Goal: Find specific page/section: Find specific page/section

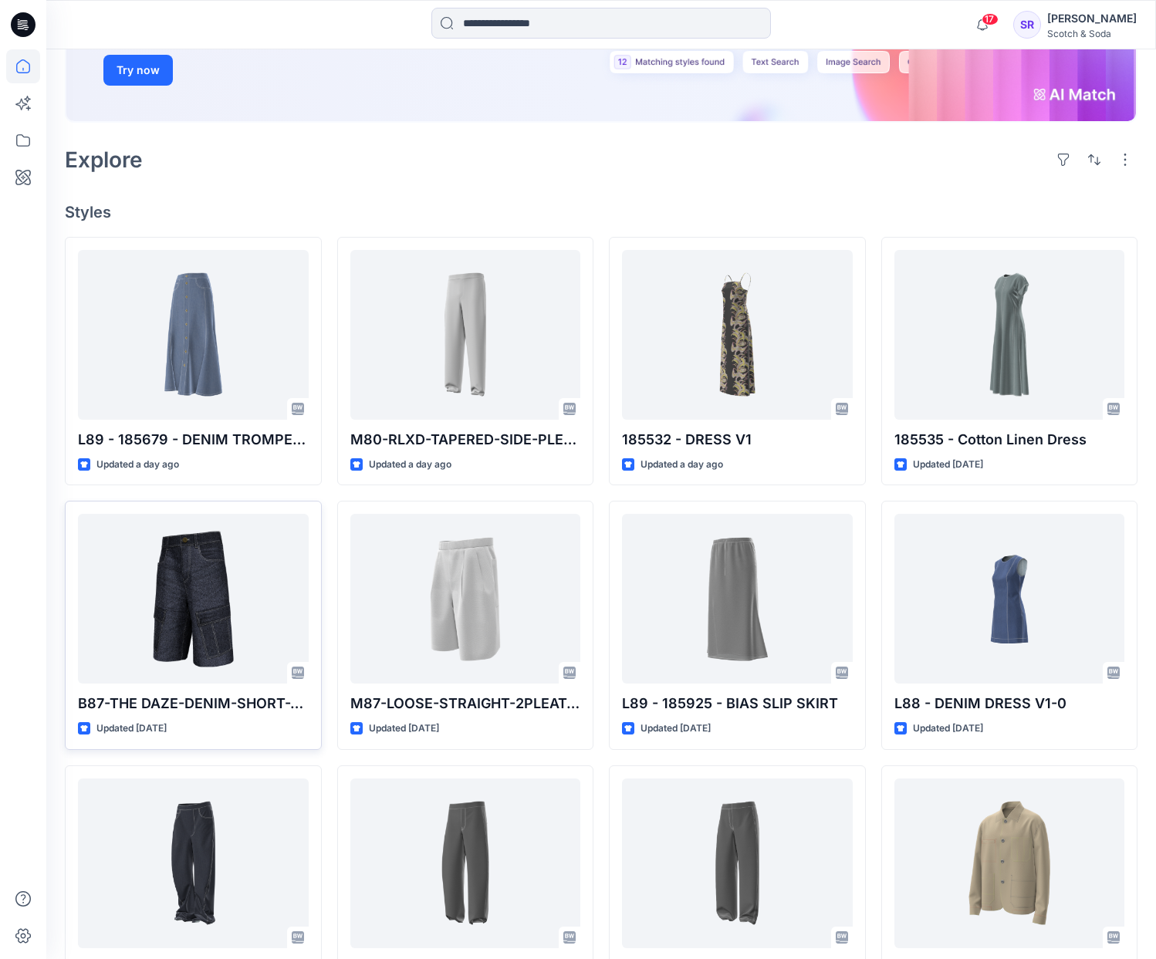
scroll to position [366, 0]
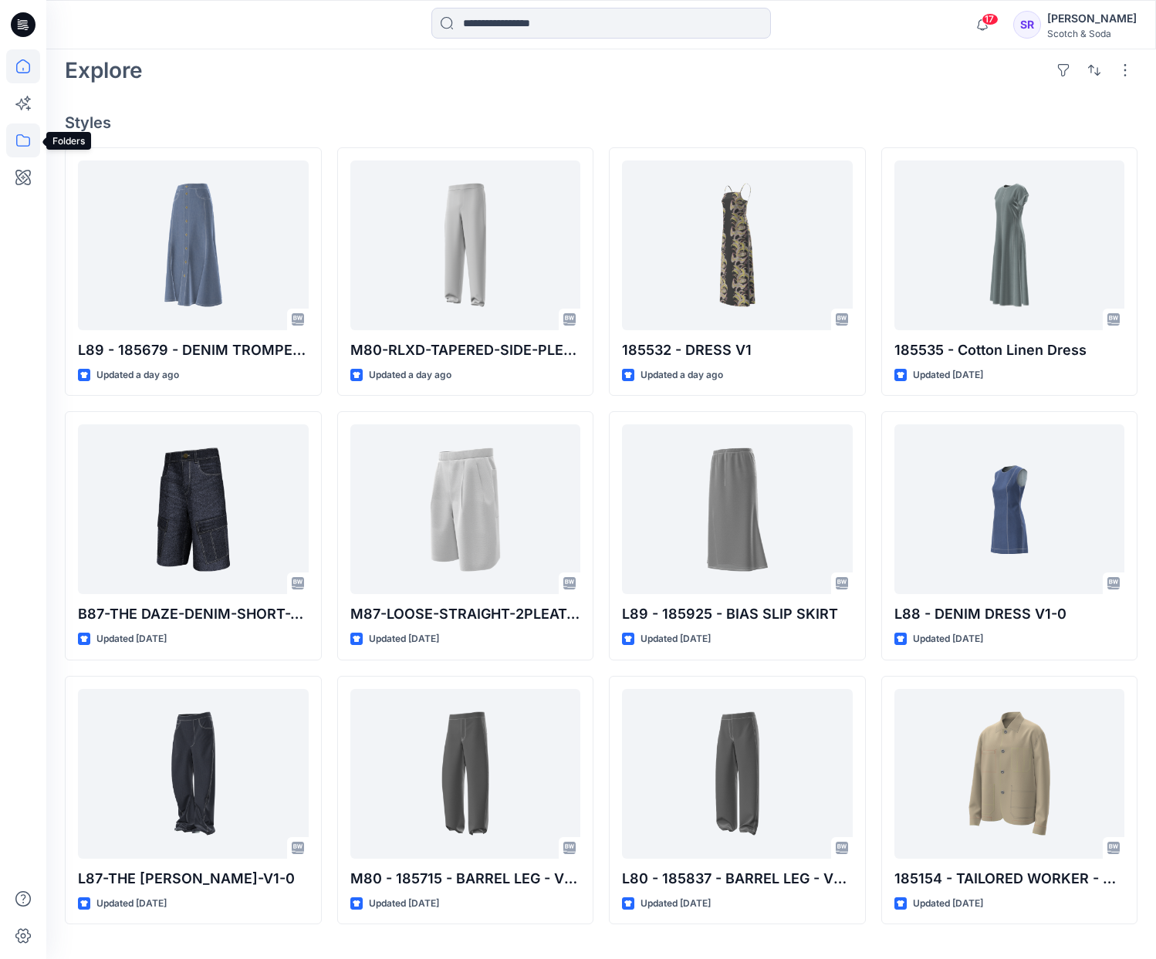
click at [18, 143] on icon at bounding box center [23, 140] width 34 height 34
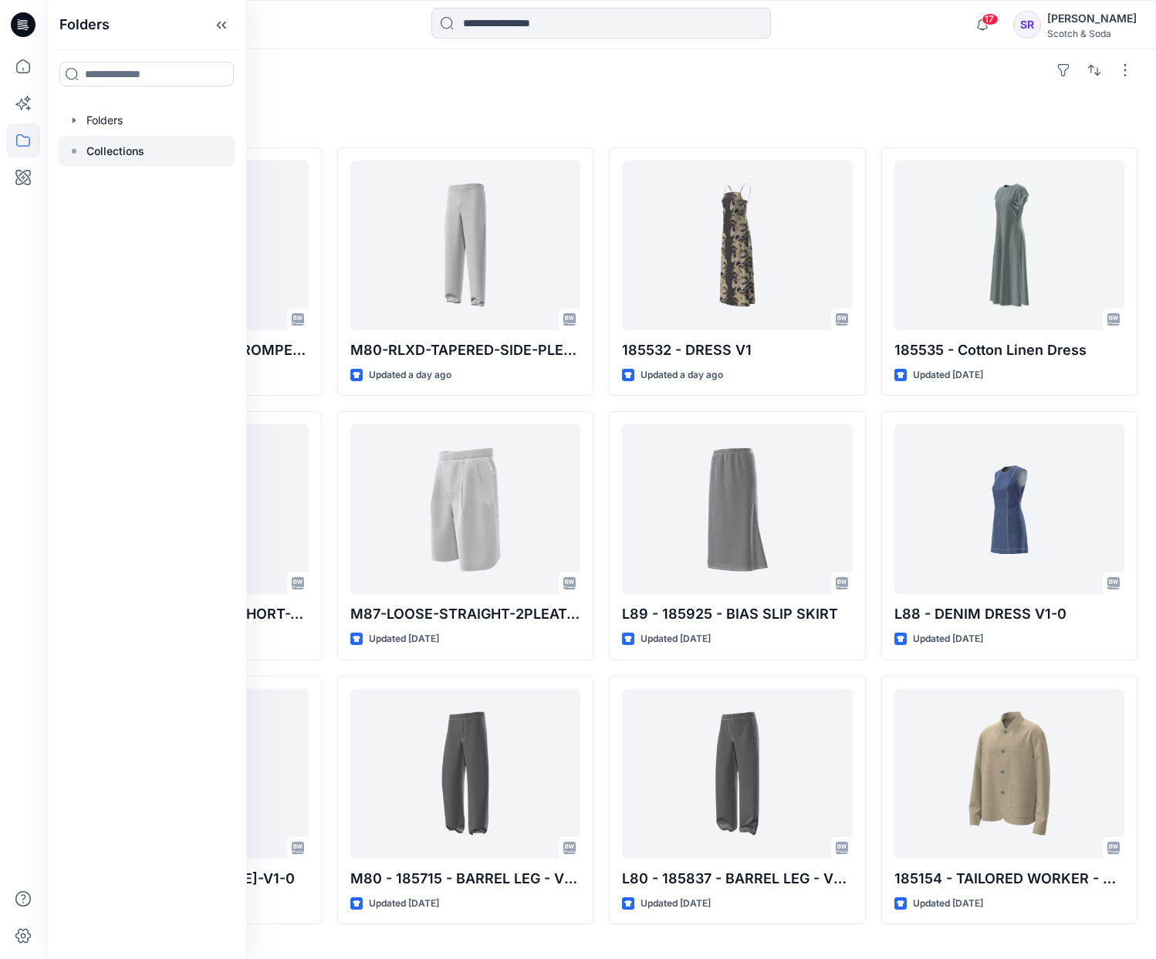
click at [144, 148] on div at bounding box center [147, 151] width 176 height 31
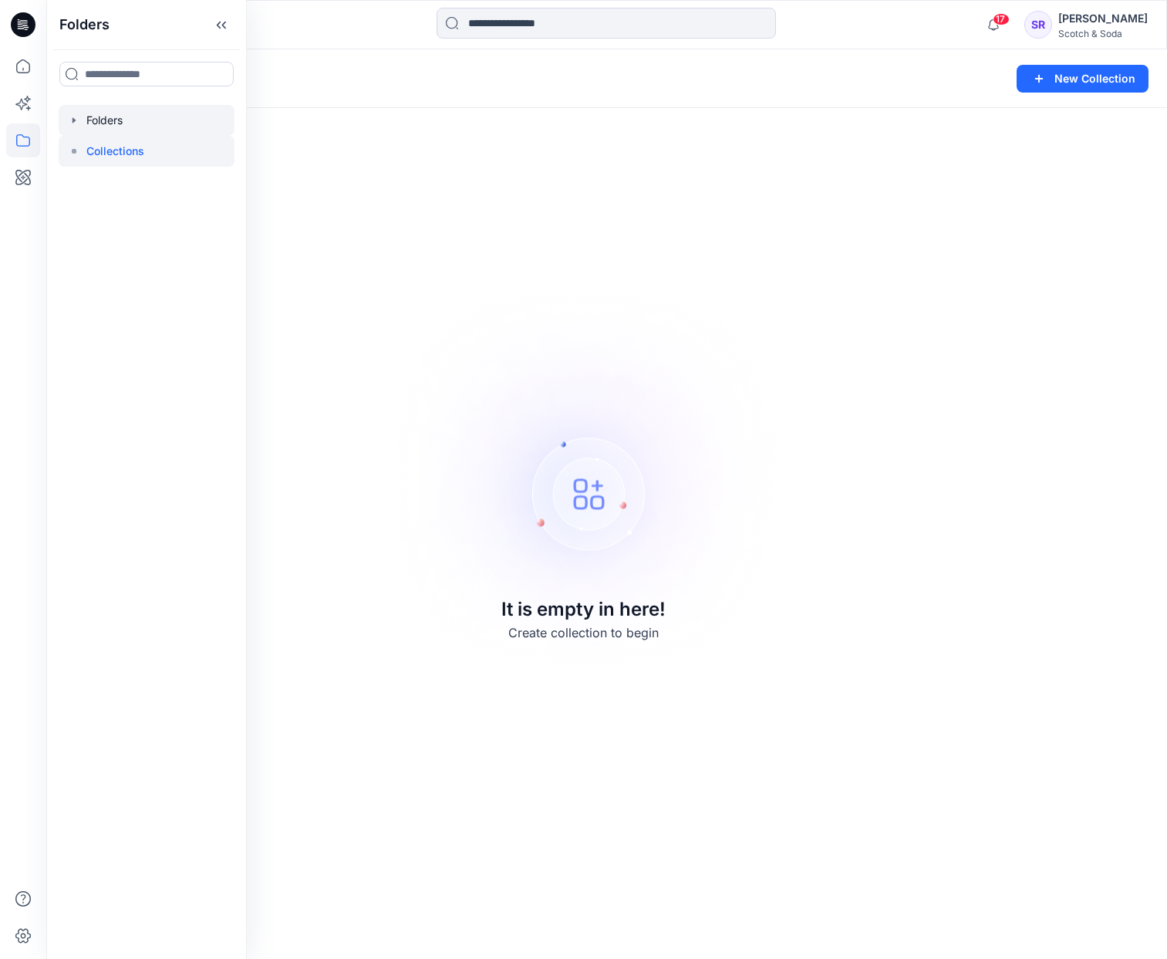
click at [137, 110] on div at bounding box center [147, 120] width 176 height 31
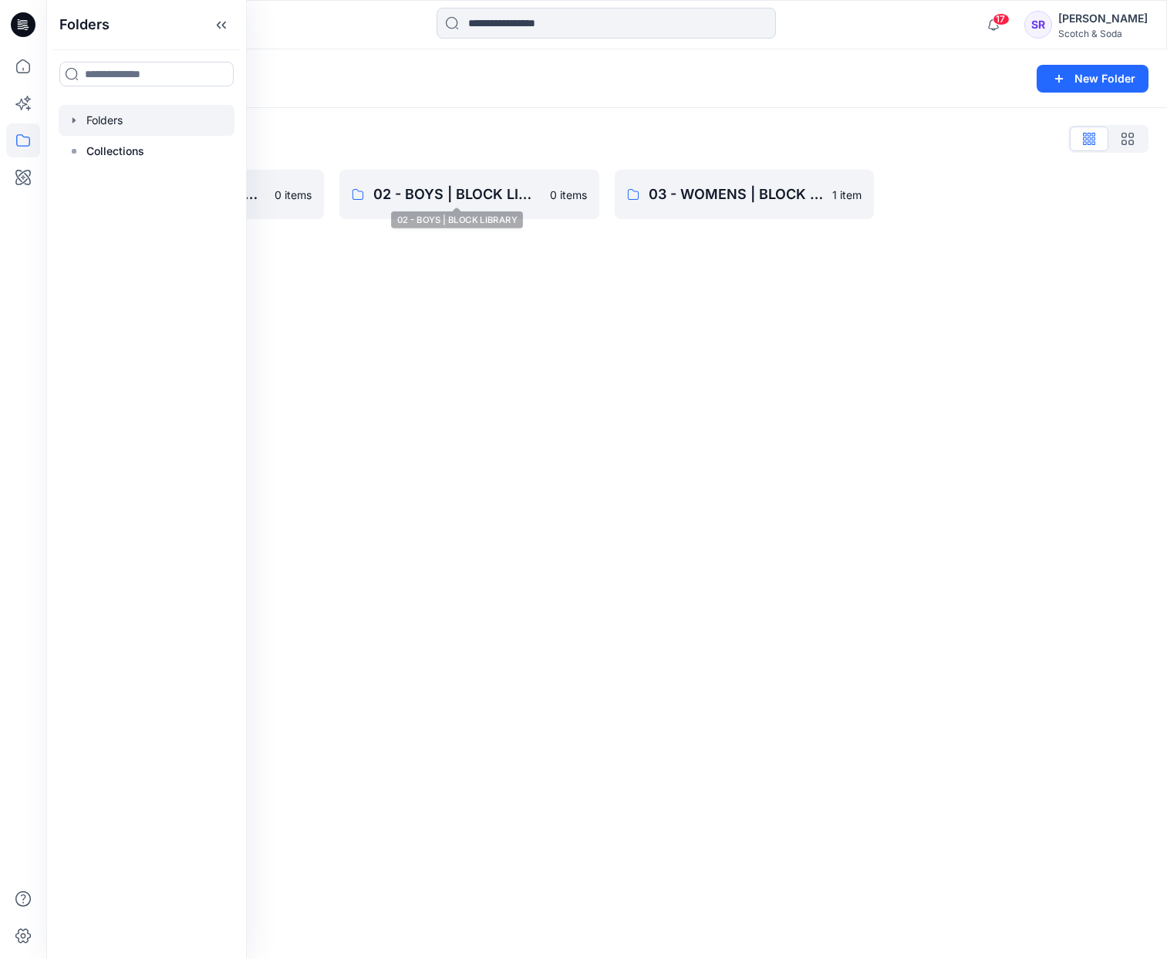
click at [488, 350] on div "Folders New Folder Folders List 01 - MENS | BLOCK LIBRARY 0 items 02 - BOYS | B…" at bounding box center [606, 504] width 1121 height 910
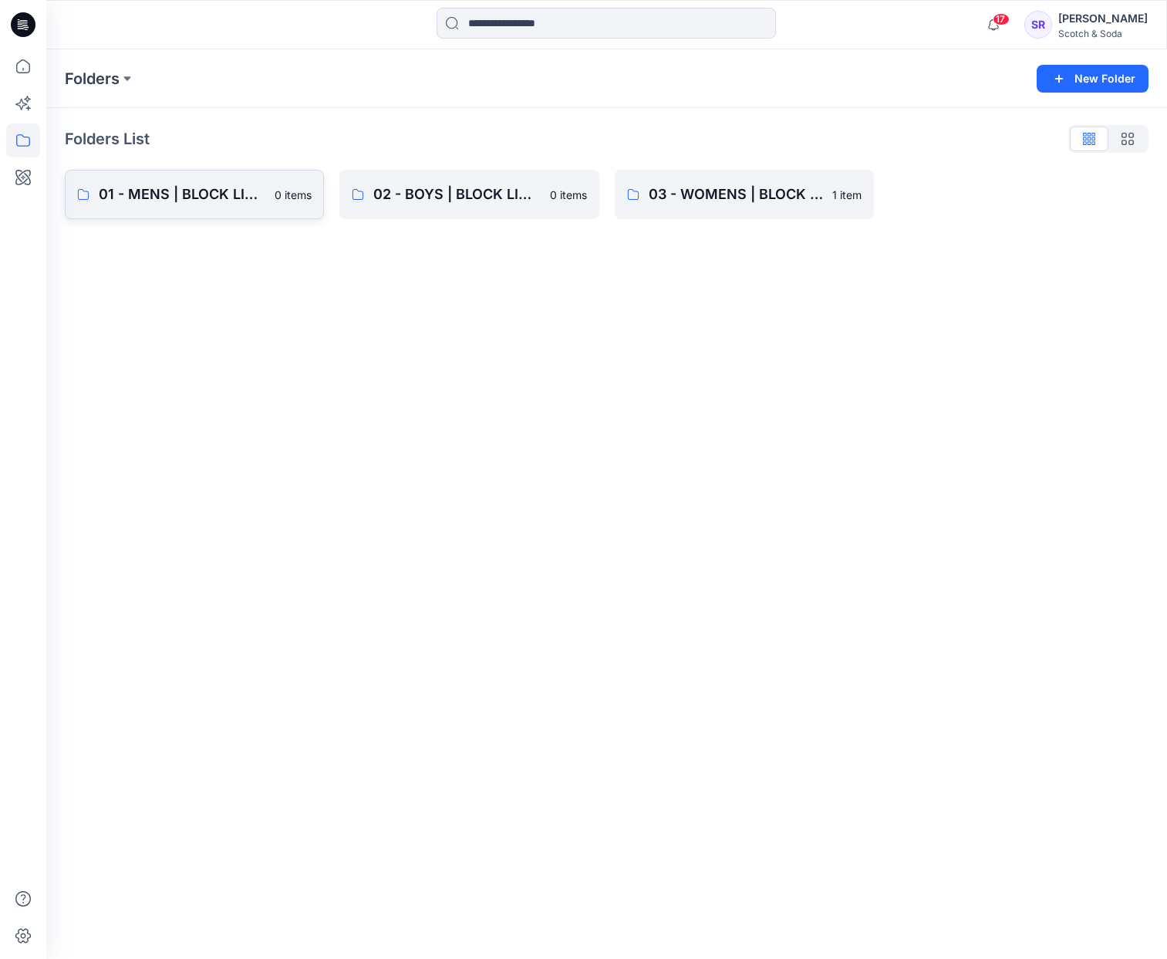
click at [214, 191] on p "01 - MENS | BLOCK LIBRARY" at bounding box center [182, 195] width 167 height 22
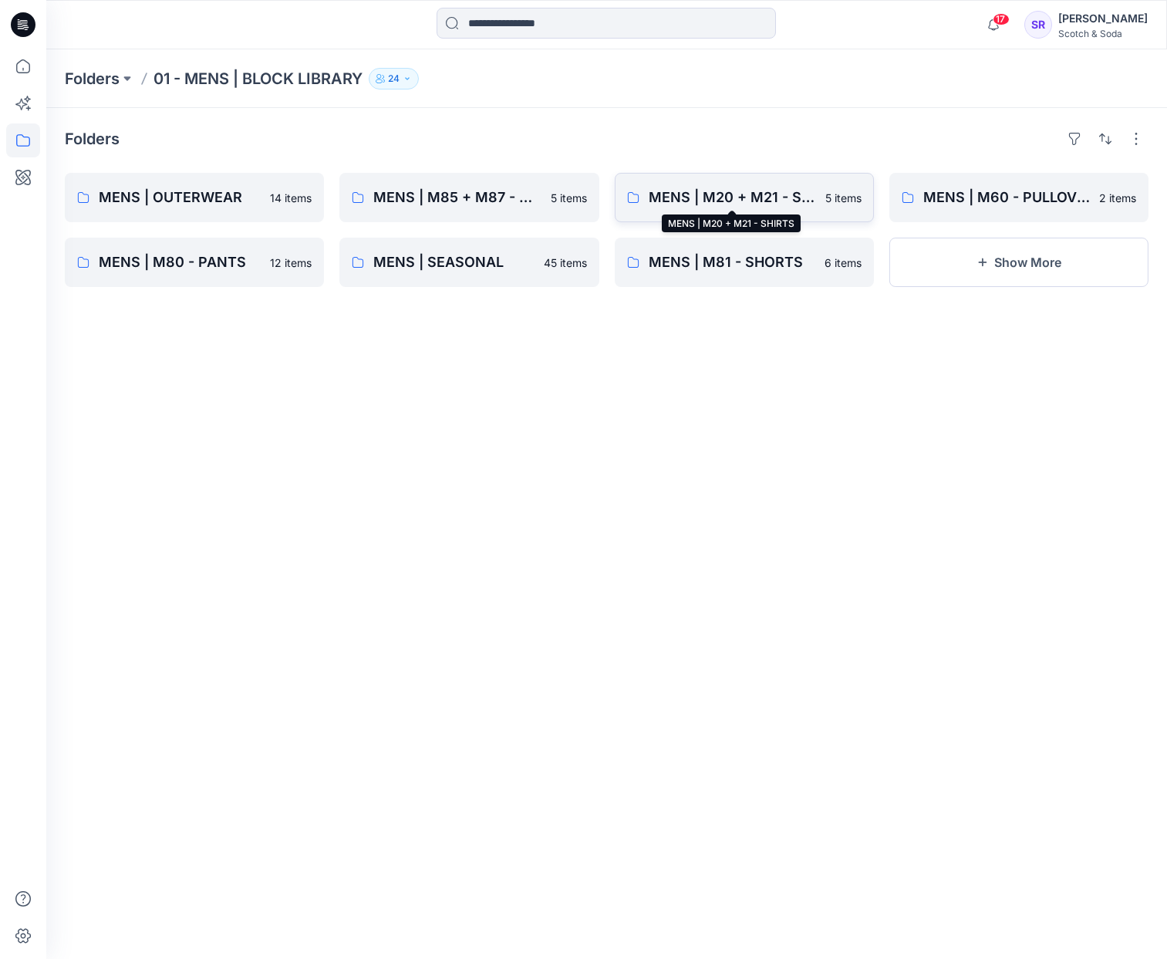
click at [746, 187] on p "MENS | M20 + M21 - SHIRTS" at bounding box center [732, 198] width 167 height 22
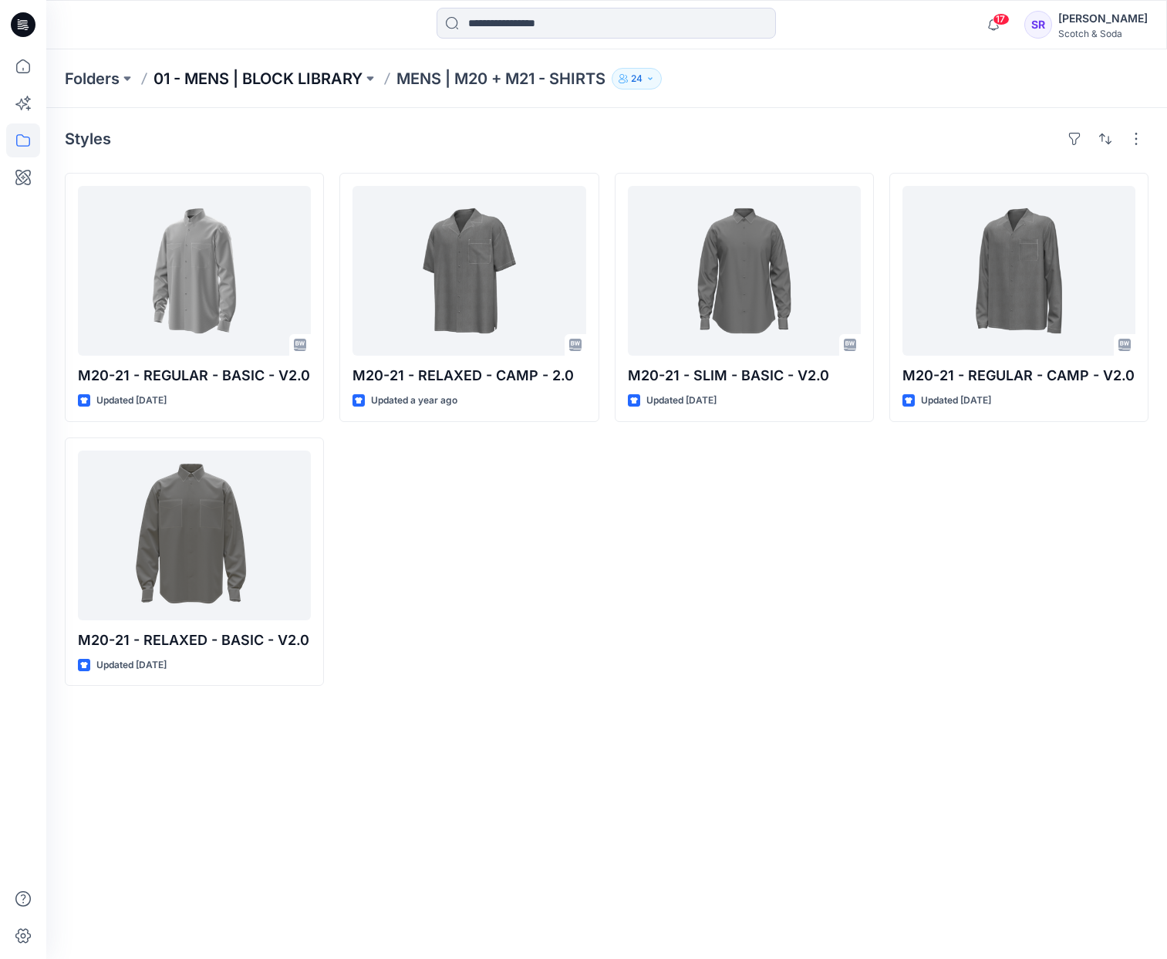
click at [308, 79] on p "01 - MENS | BLOCK LIBRARY" at bounding box center [258, 79] width 209 height 22
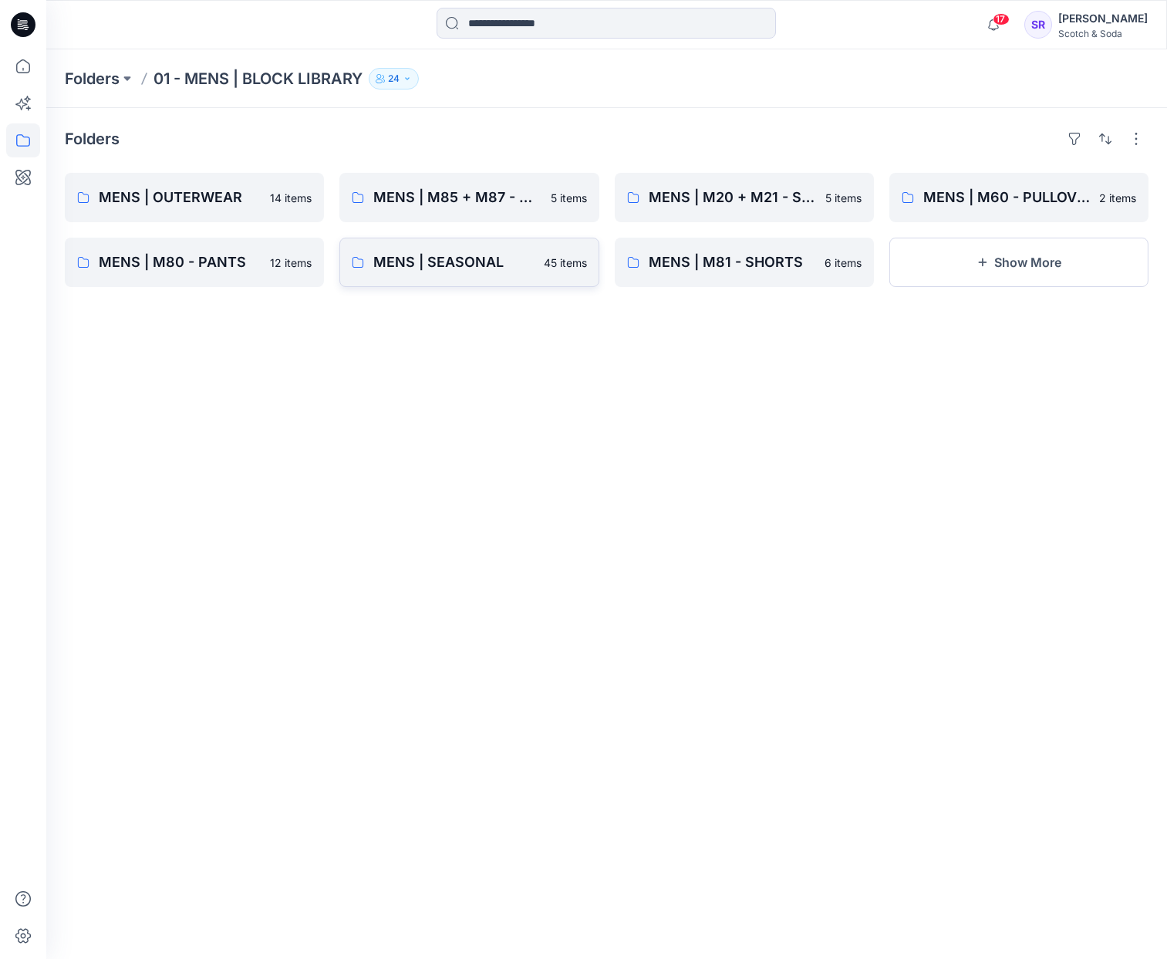
click at [451, 275] on link "MENS | SEASONAL 45 items" at bounding box center [468, 262] width 259 height 49
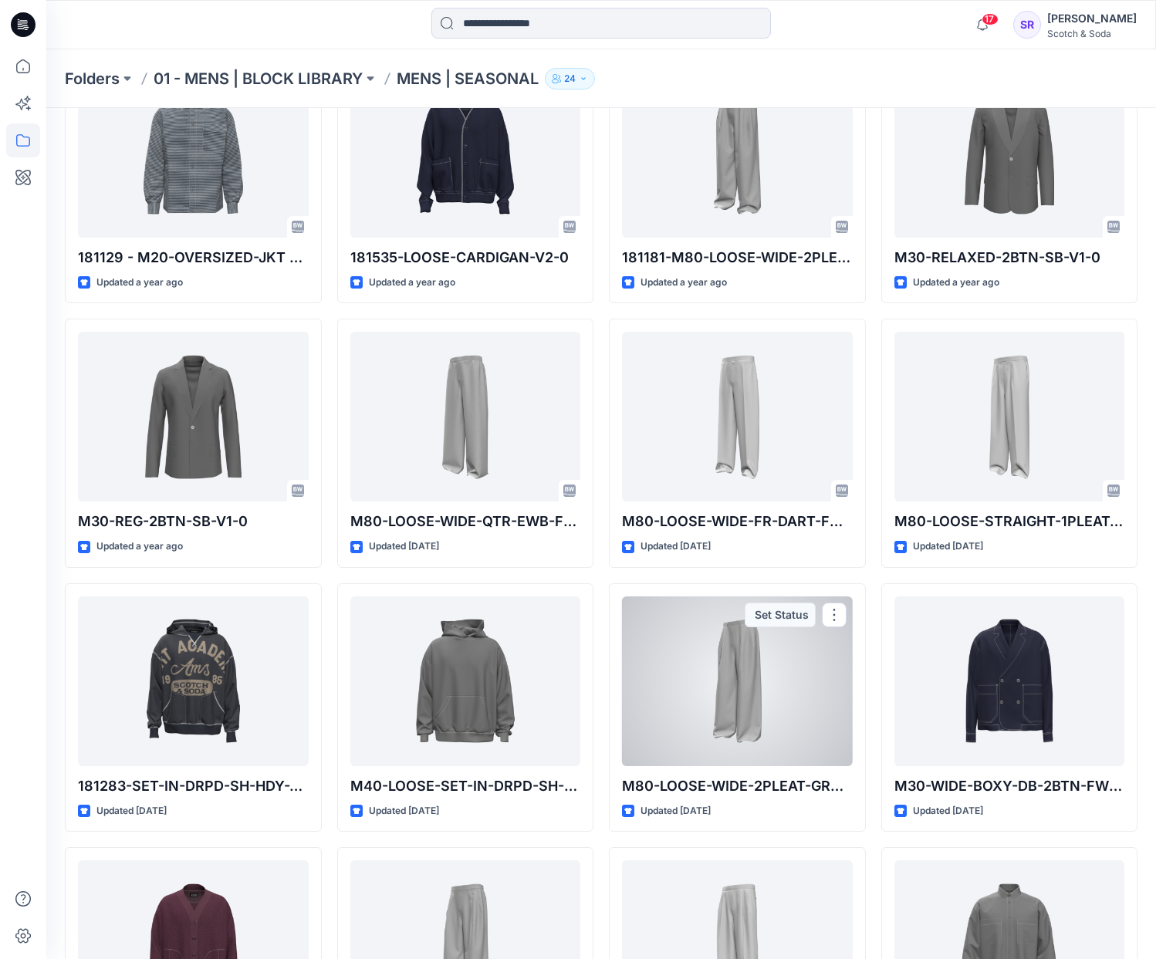
scroll to position [1738, 0]
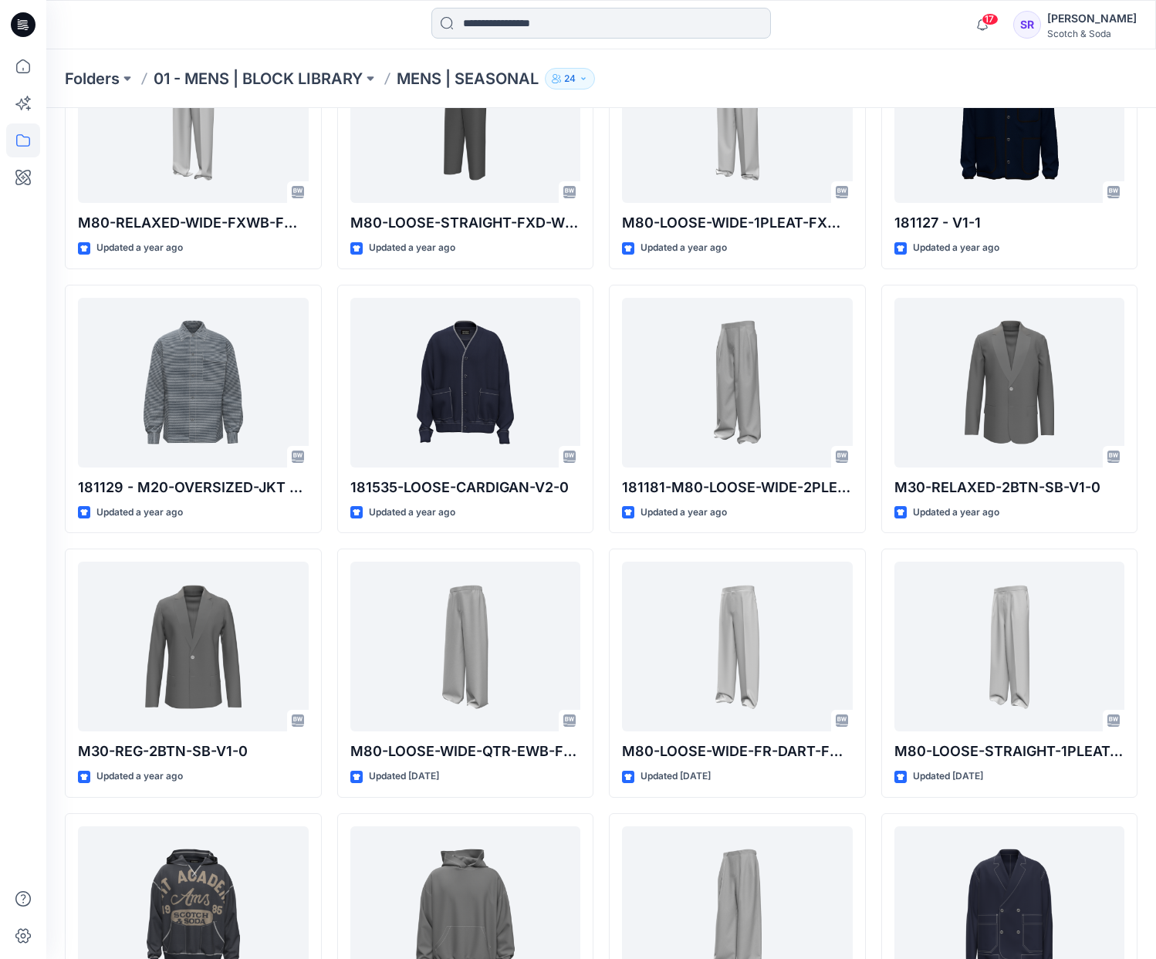
click at [550, 35] on input at bounding box center [600, 23] width 339 height 31
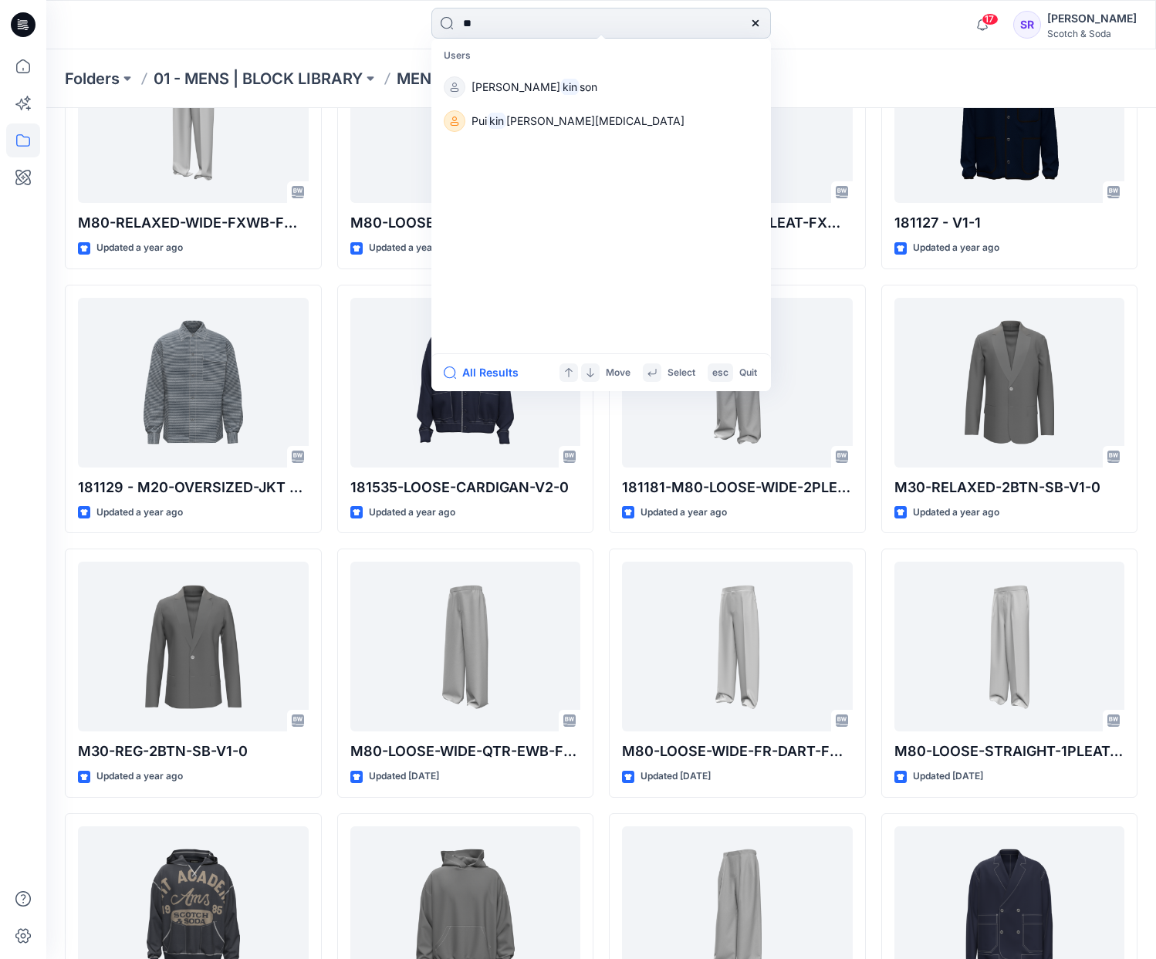
type input "*"
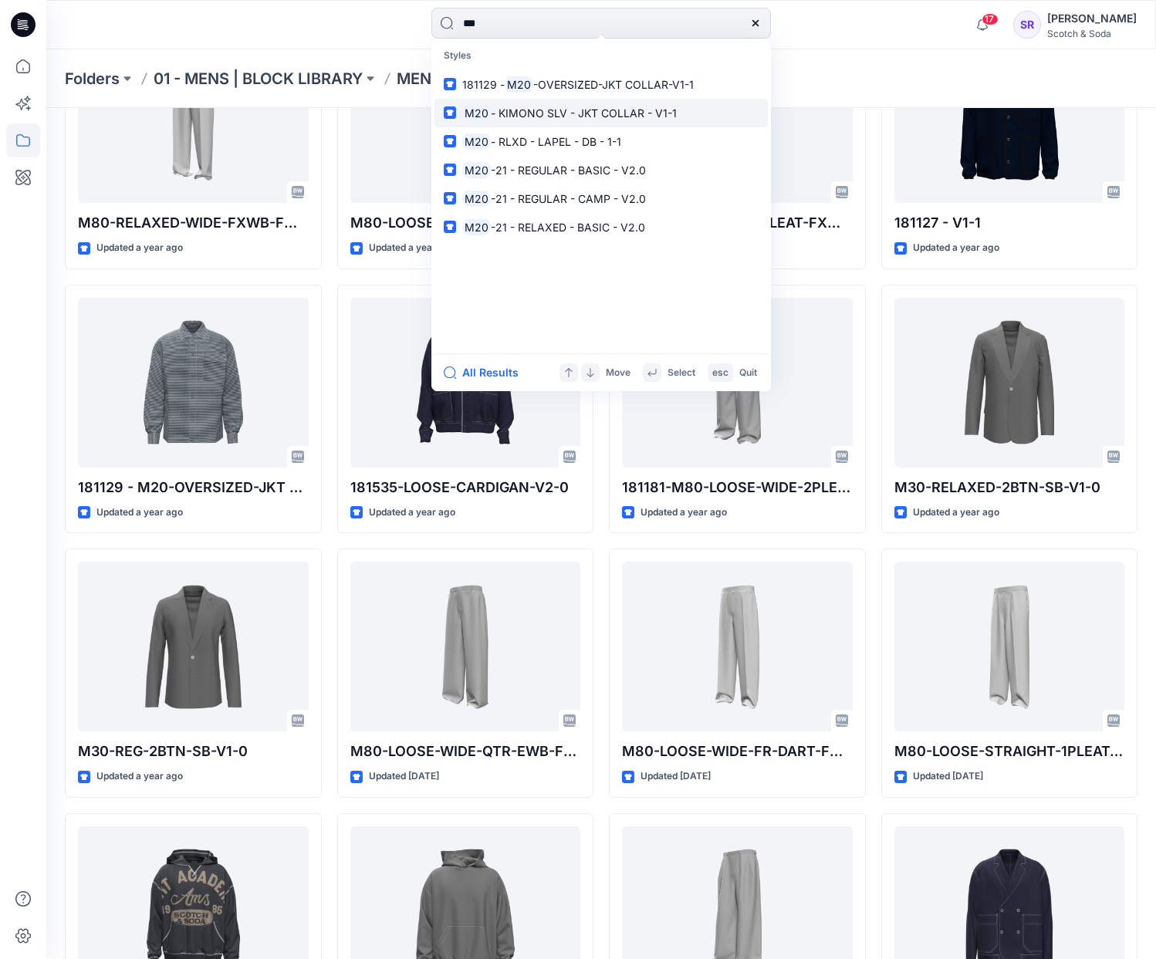
type input "***"
click at [617, 110] on span "- KIMONO SLV - JKT COLLAR - V1-1" at bounding box center [584, 112] width 186 height 13
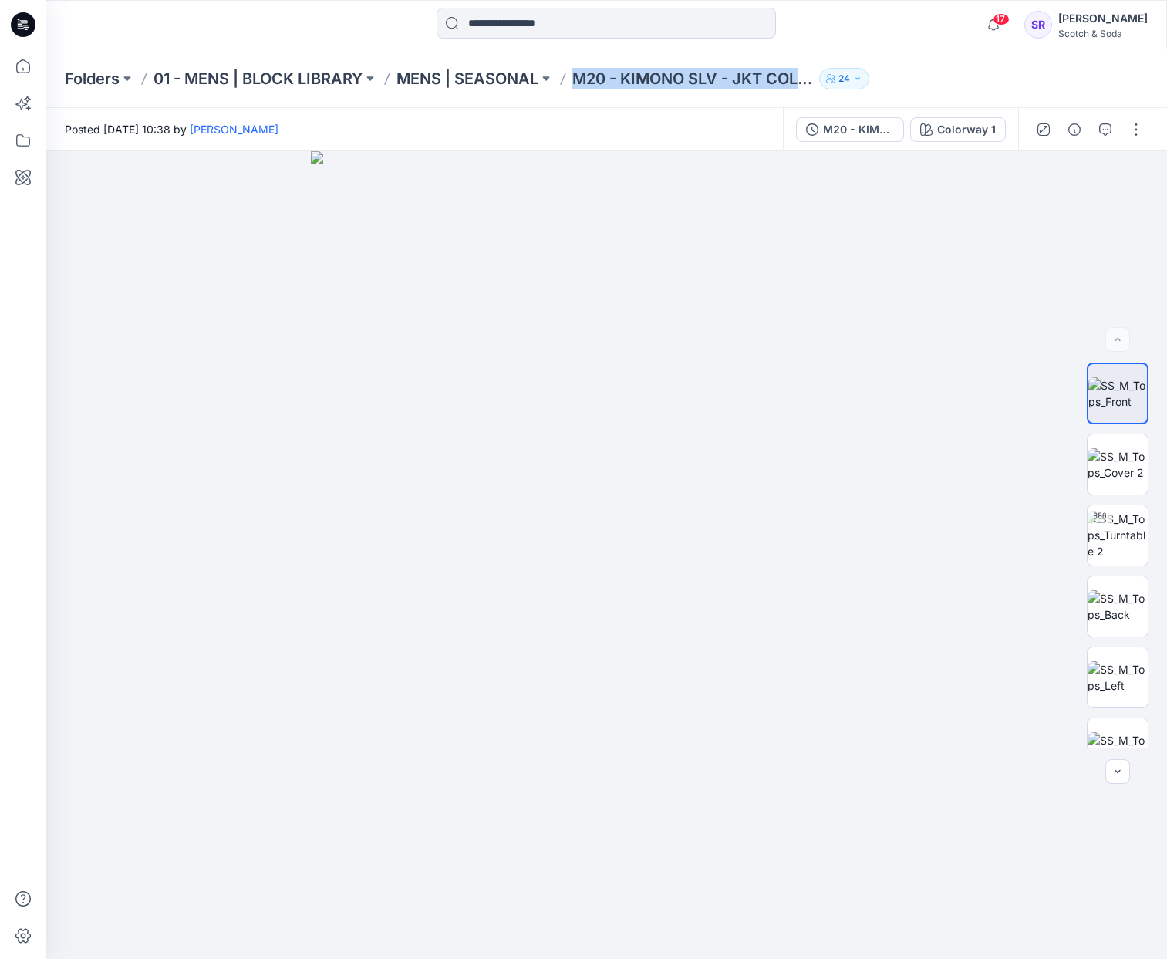
drag, startPoint x: 577, startPoint y: 79, endPoint x: 839, endPoint y: 81, distance: 261.5
click at [839, 81] on div "Folders 01 - MENS | BLOCK LIBRARY MENS | SEASONAL M20 - KIMONO SLV - JKT COLLAR…" at bounding box center [547, 79] width 964 height 22
click at [883, 32] on div at bounding box center [606, 25] width 560 height 34
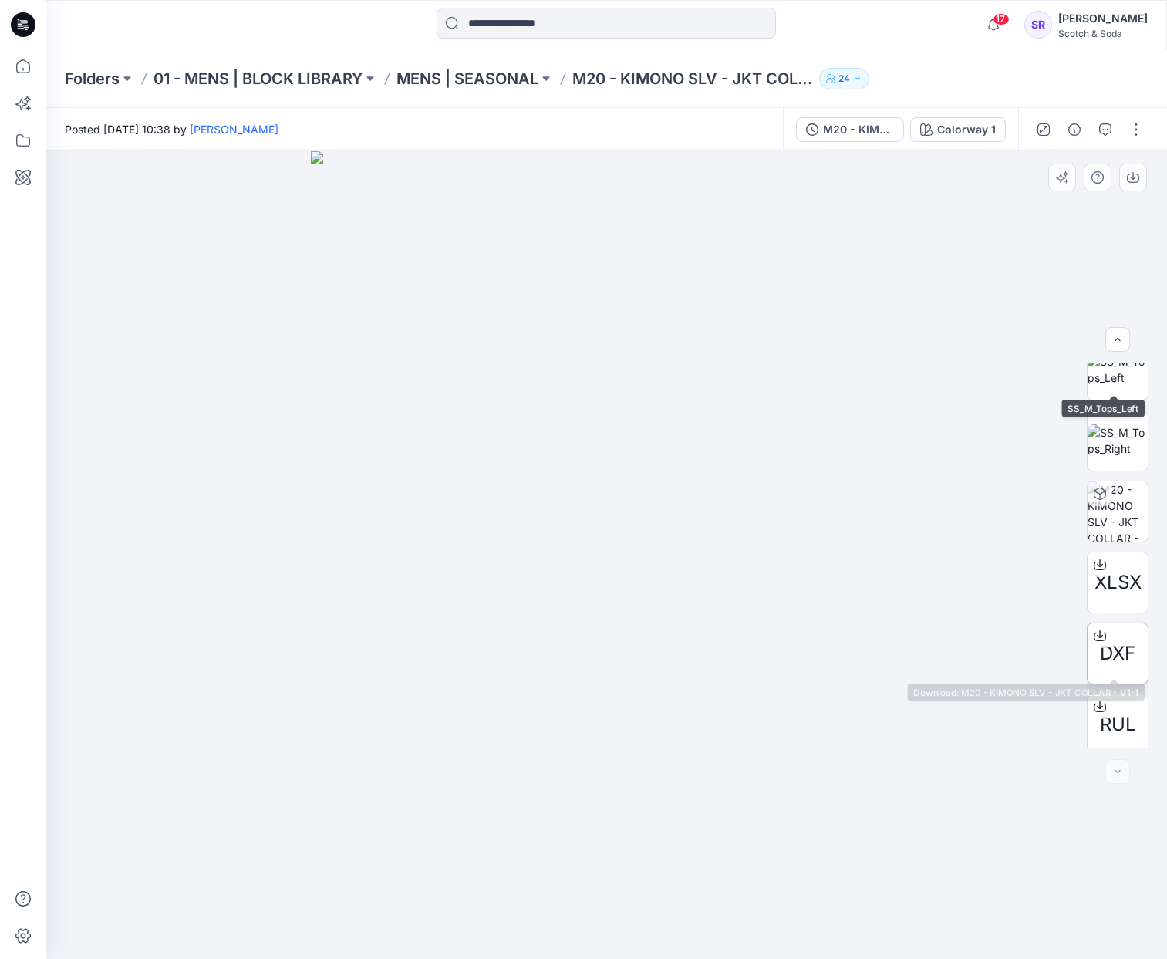
scroll to position [315, 0]
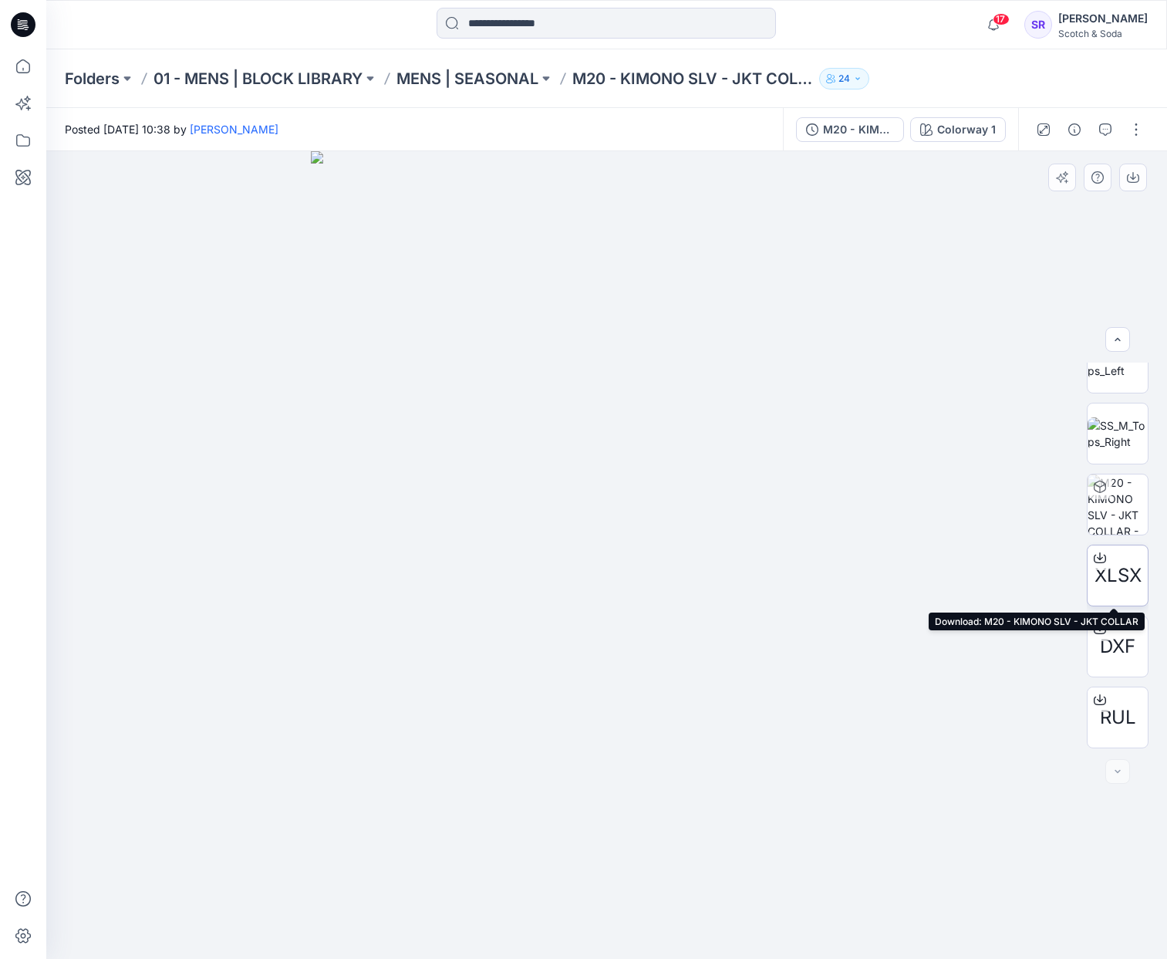
click at [1098, 559] on icon at bounding box center [1100, 558] width 12 height 12
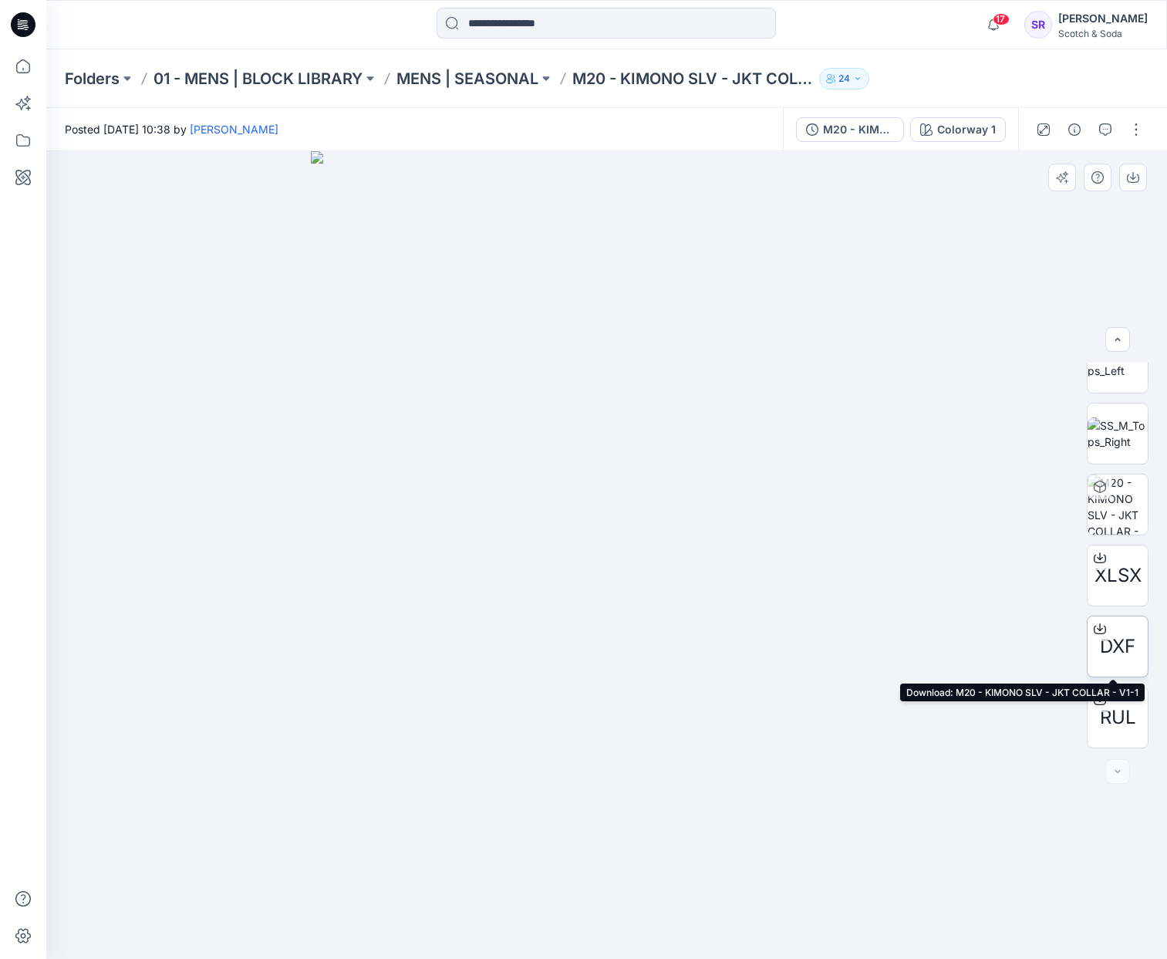
click at [1097, 627] on icon at bounding box center [1100, 629] width 12 height 12
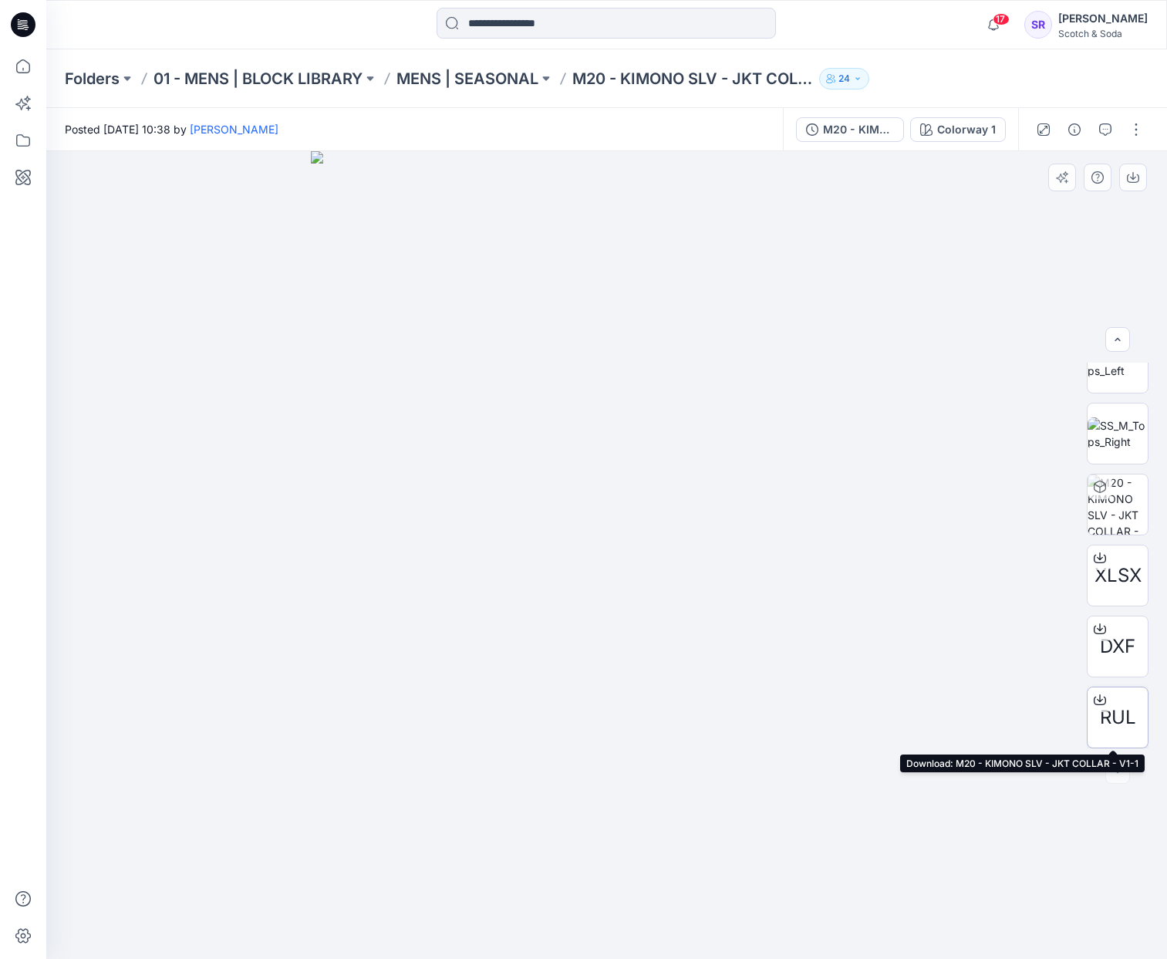
click at [1099, 698] on icon at bounding box center [1100, 700] width 12 height 12
click at [316, 80] on p "01 - MENS | BLOCK LIBRARY" at bounding box center [258, 79] width 209 height 22
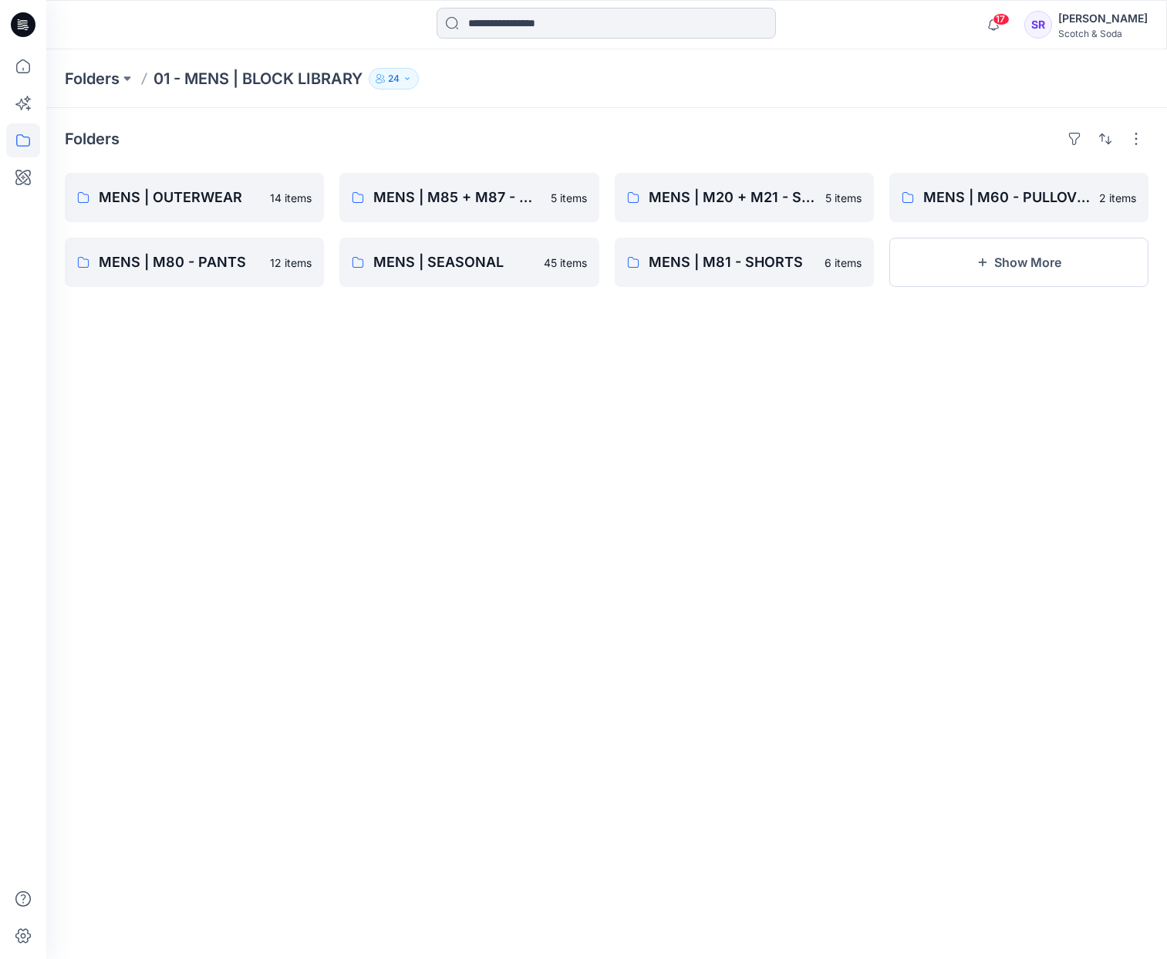
click at [570, 30] on input at bounding box center [606, 23] width 339 height 31
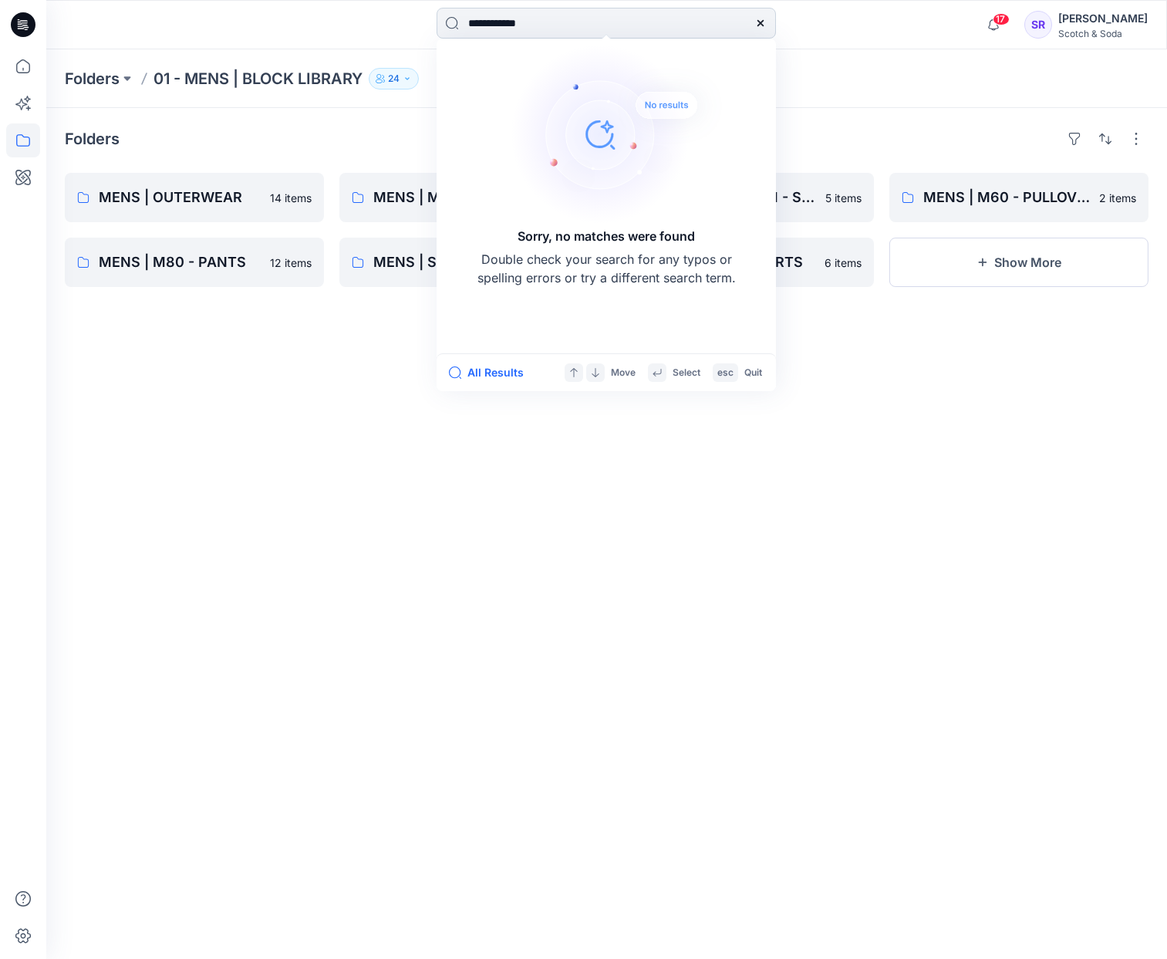
drag, startPoint x: 541, startPoint y: 22, endPoint x: 508, endPoint y: 26, distance: 32.6
click at [508, 26] on input "**********" at bounding box center [606, 23] width 339 height 31
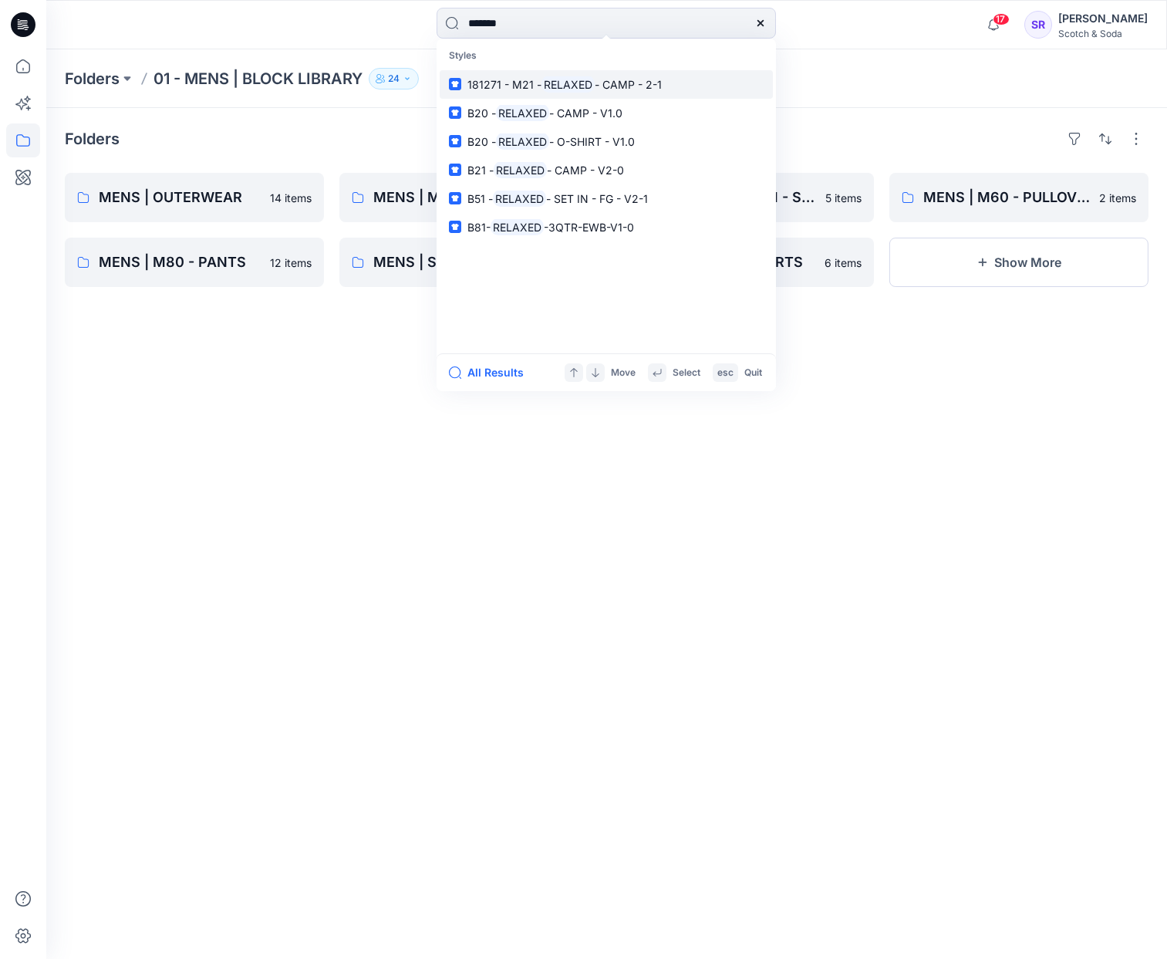
type input "*******"
click at [571, 79] on mark "RELAXED" at bounding box center [568, 85] width 53 height 18
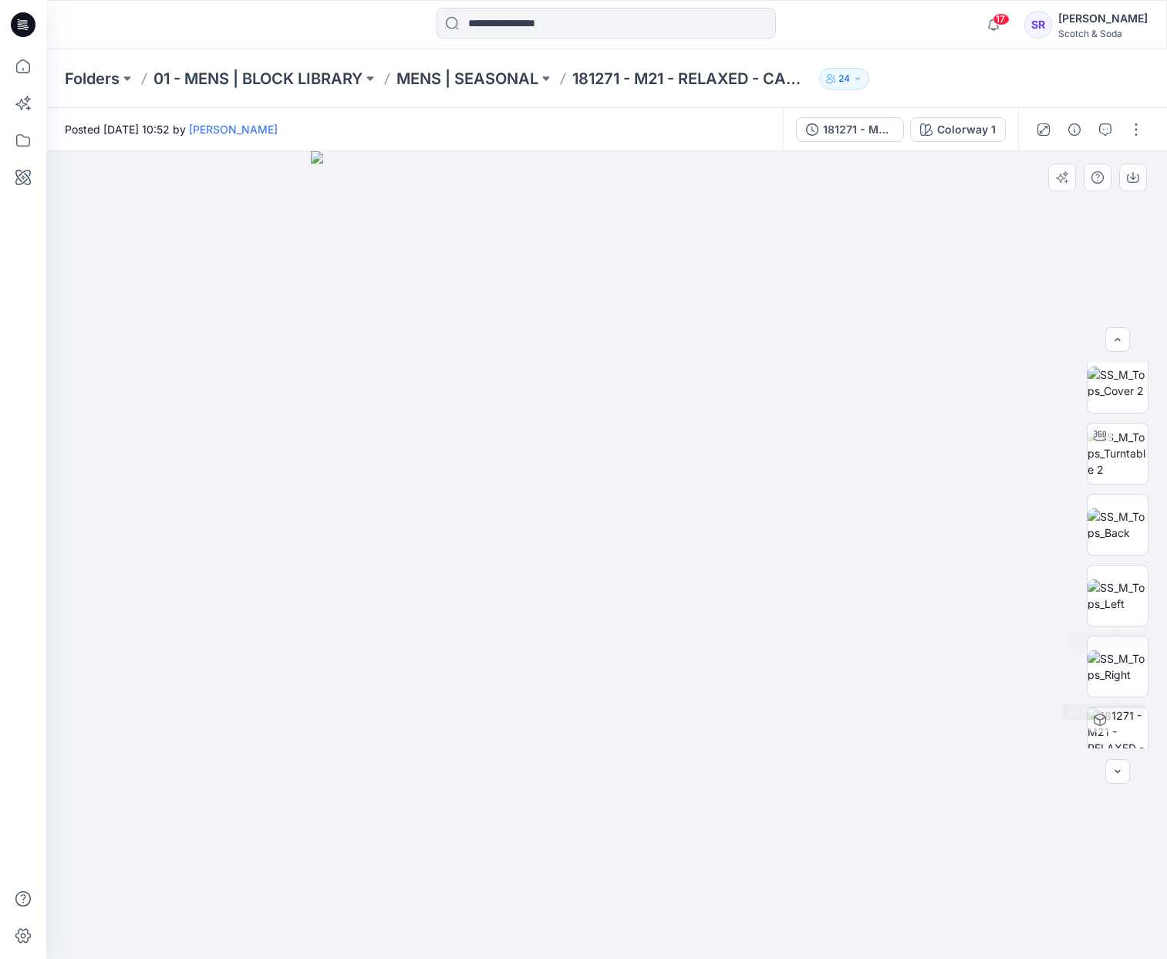
scroll to position [244, 0]
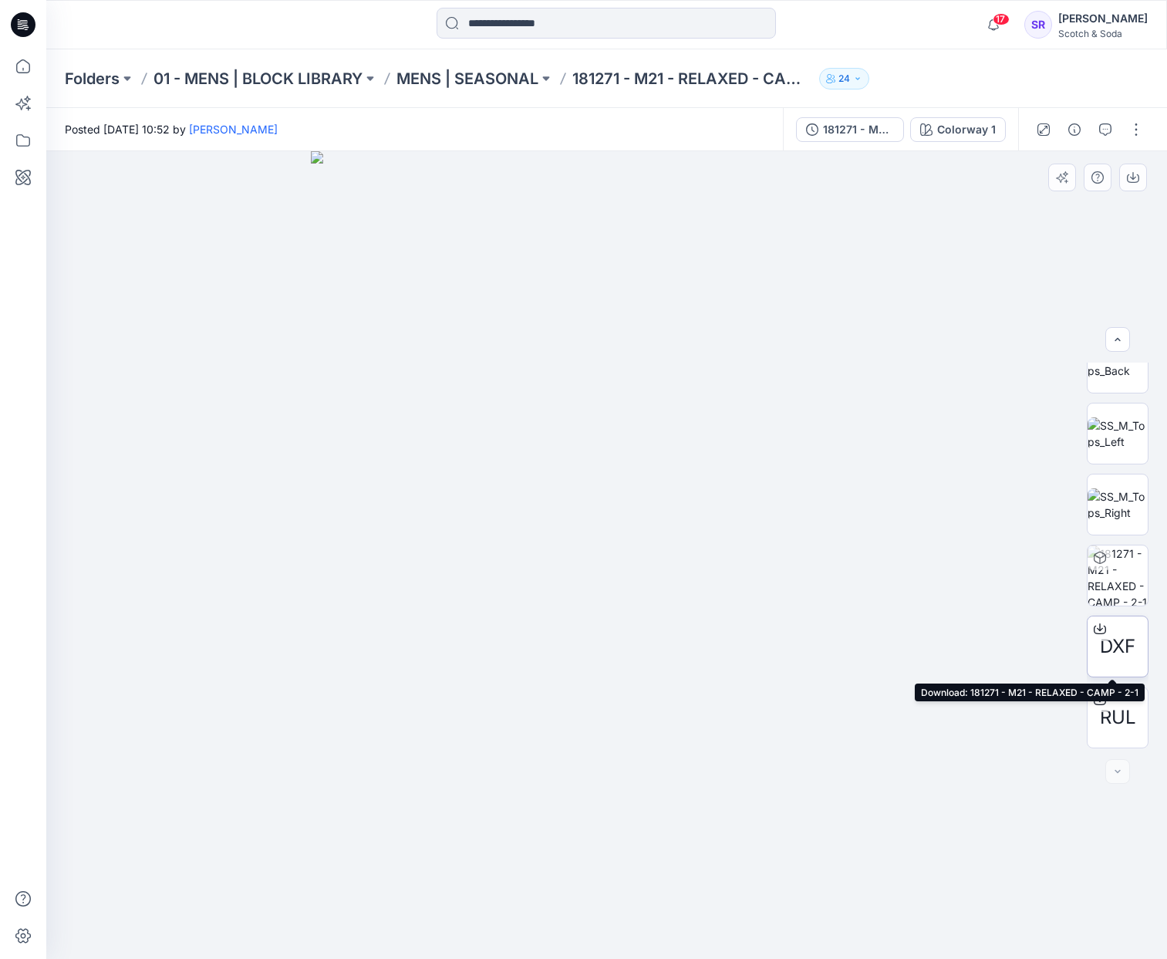
click at [1098, 625] on icon at bounding box center [1100, 629] width 12 height 12
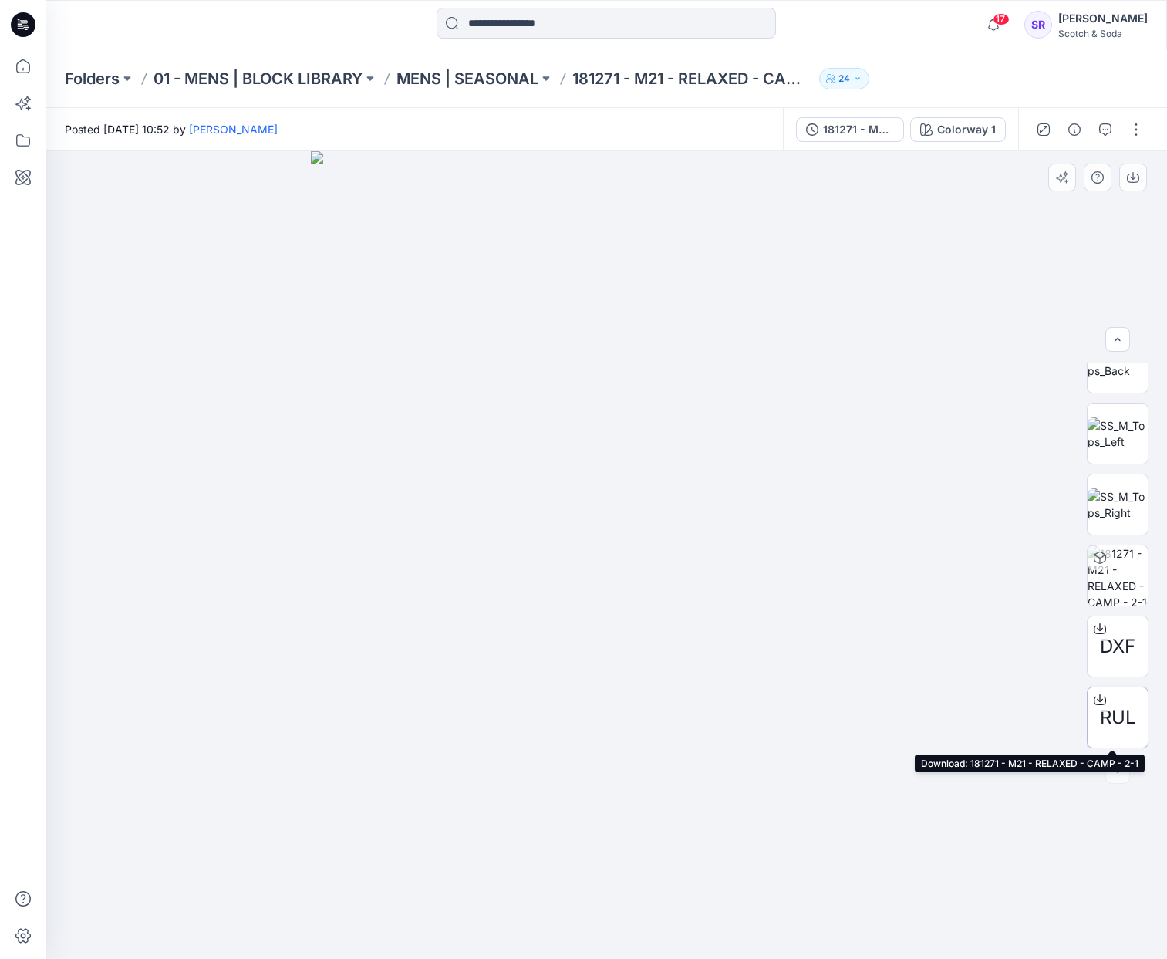
click at [1099, 701] on icon at bounding box center [1100, 700] width 12 height 12
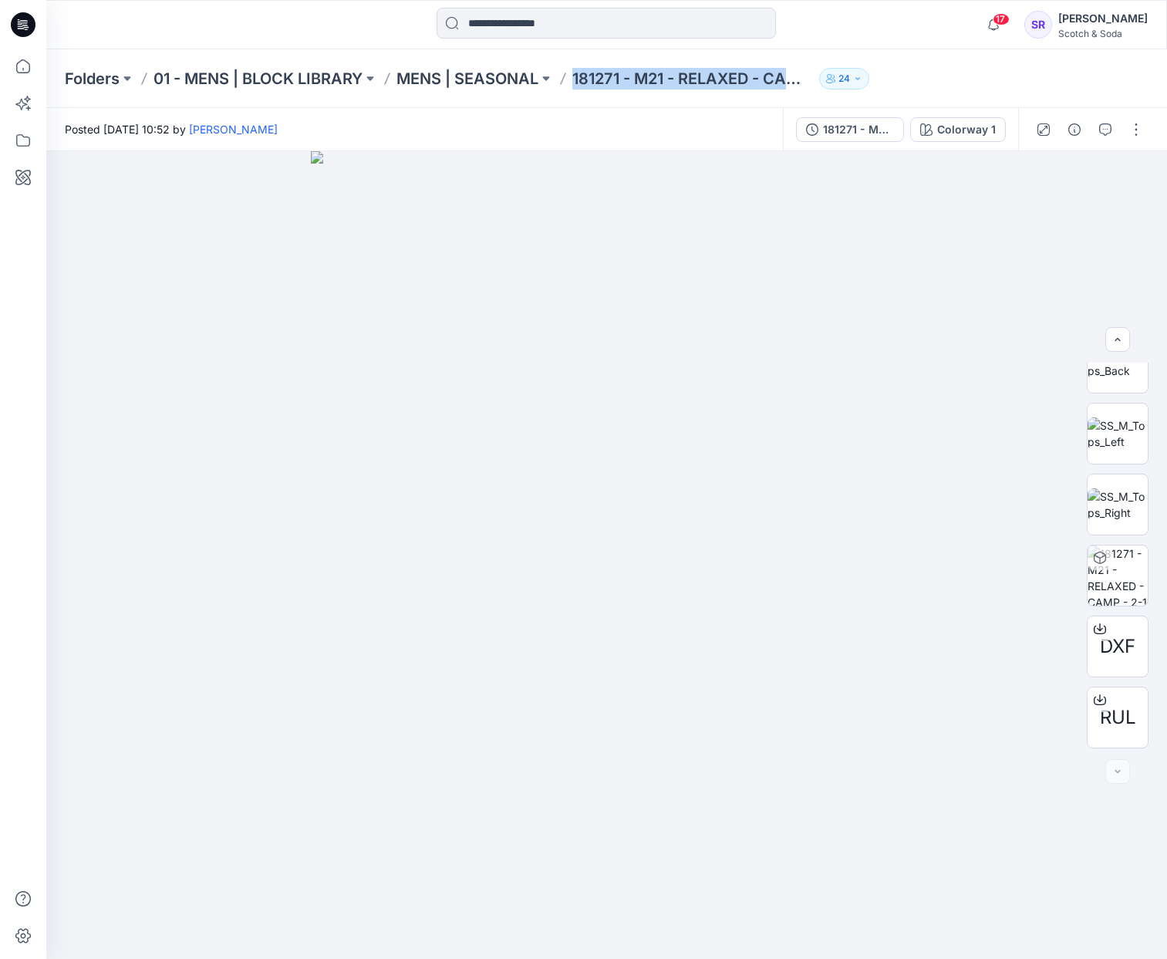
drag, startPoint x: 579, startPoint y: 83, endPoint x: 818, endPoint y: 93, distance: 239.3
click at [818, 93] on div "Folders 01 - MENS | BLOCK LIBRARY MENS | SEASONAL 181271 - M21 - RELAXED - CAMP…" at bounding box center [606, 78] width 1121 height 59
copy p "181271 - M21 - RELAXED - CAMP - 2-1"
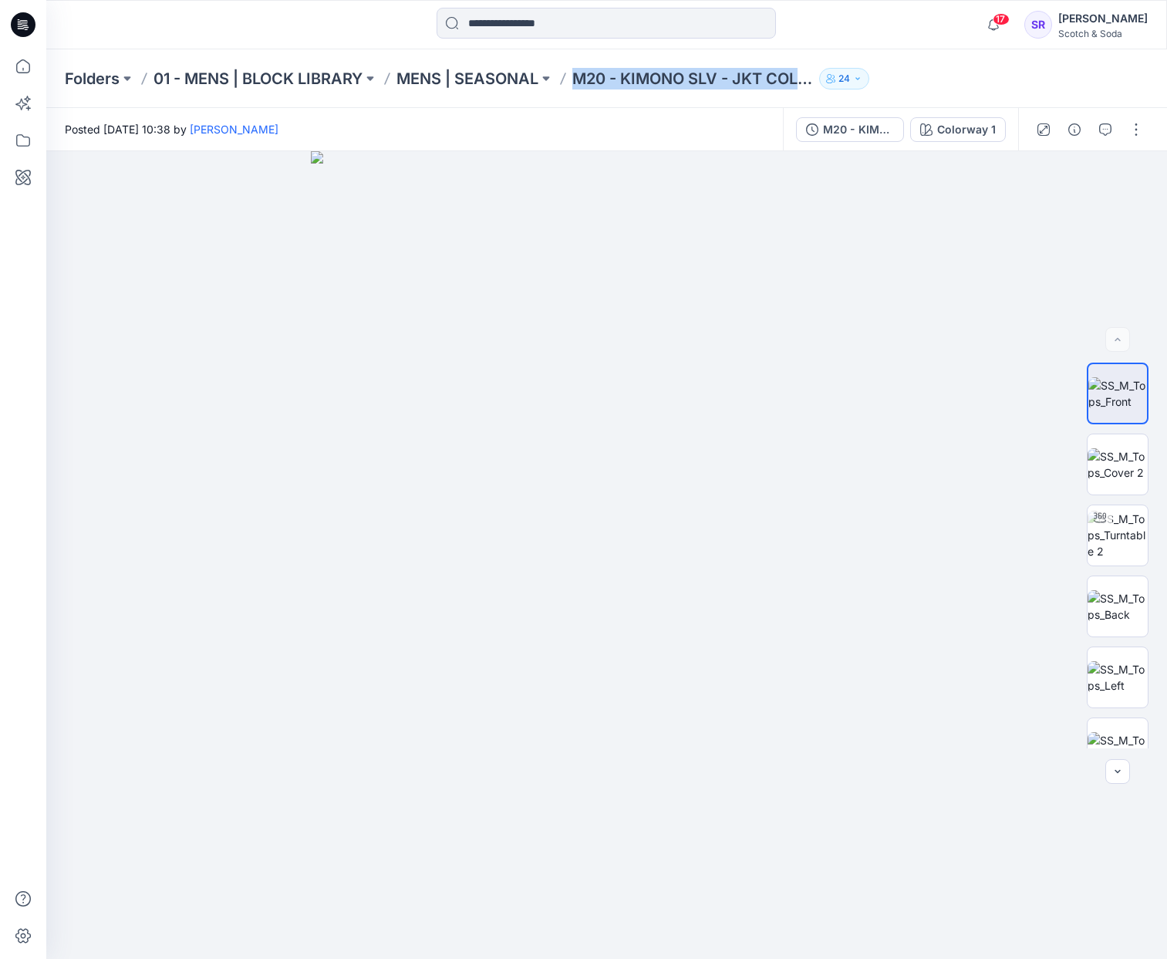
drag, startPoint x: 572, startPoint y: 83, endPoint x: 842, endPoint y: 89, distance: 269.3
click at [842, 89] on div "Folders 01 - MENS | BLOCK LIBRARY MENS | SEASONAL M20 - KIMONO SLV - JKT COLLAR…" at bounding box center [606, 78] width 1121 height 59
click at [797, 81] on p "M20 - KIMONO SLV - JKT COLLAR - V1-1" at bounding box center [692, 79] width 241 height 22
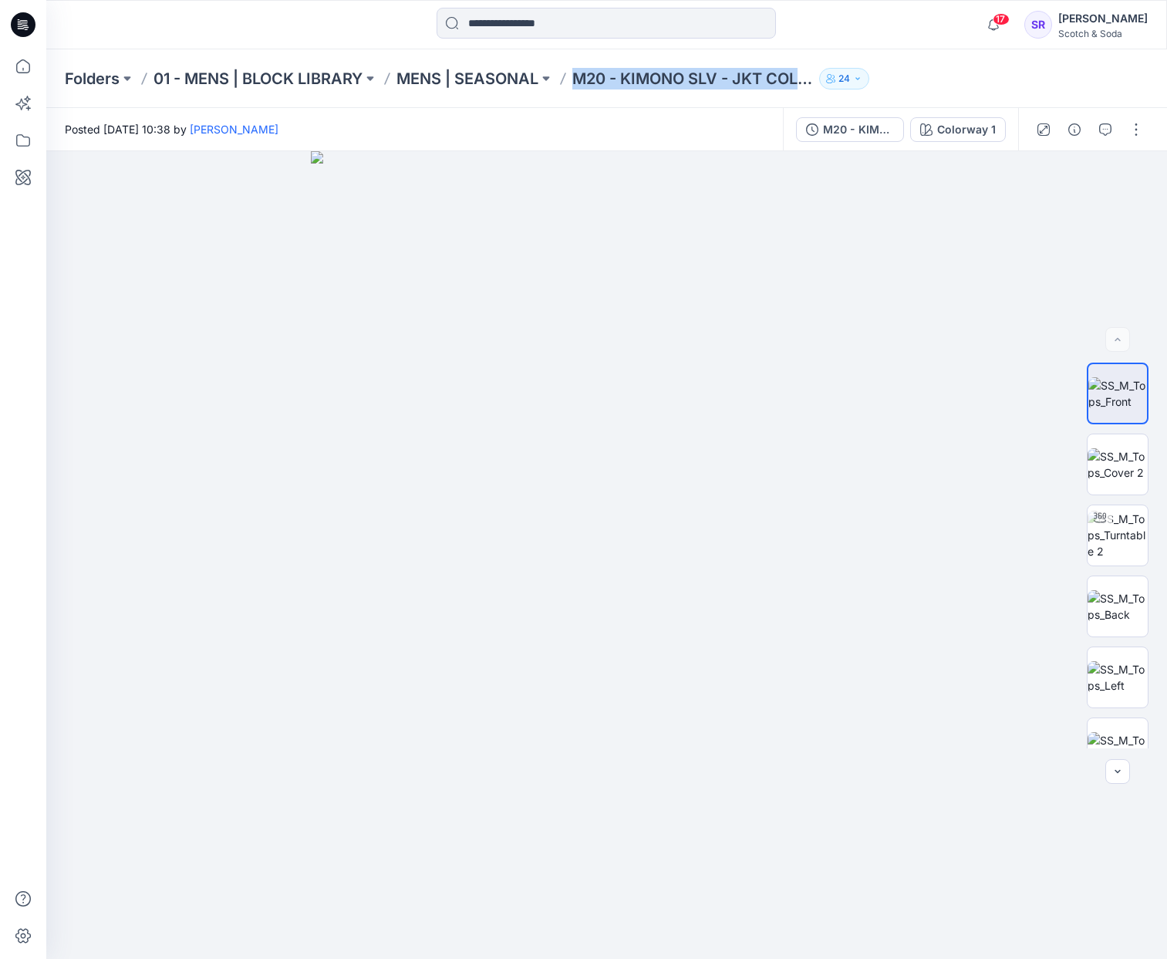
click at [797, 81] on p "M20 - KIMONO SLV - JKT COLLAR - V1-1" at bounding box center [692, 79] width 241 height 22
copy div "M20 - KIMONO SLV - JKT COLLAR - V1-1 24"
click at [686, 83] on p "M20 - KIMONO SLV - JKT COLLAR - V1-1" at bounding box center [692, 79] width 241 height 22
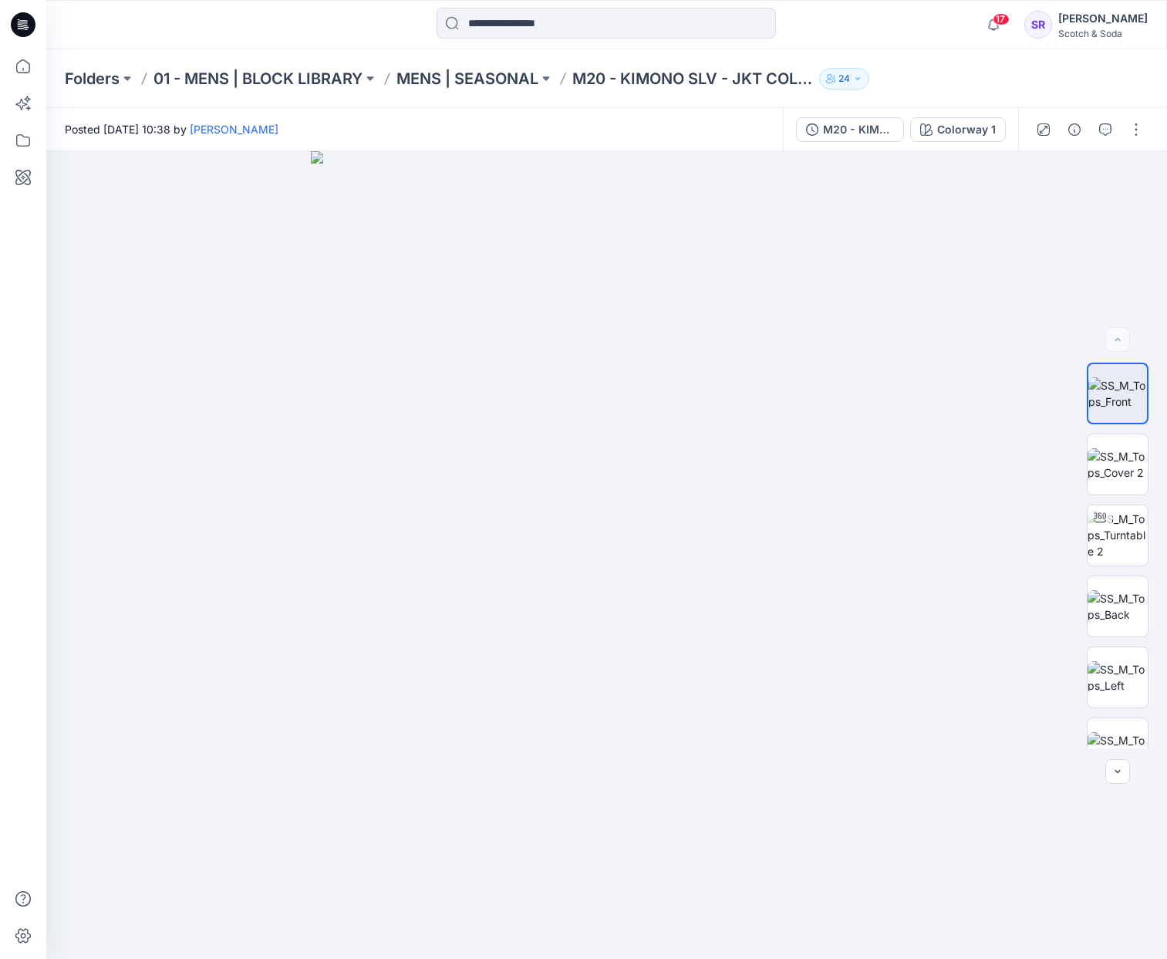
click at [690, 85] on p "M20 - KIMONO SLV - JKT COLLAR - V1-1" at bounding box center [692, 79] width 241 height 22
drag, startPoint x: 576, startPoint y: 77, endPoint x: 803, endPoint y: 84, distance: 227.7
click at [803, 84] on p "M20 - KIMONO SLV - JKT COLLAR - V1-1" at bounding box center [692, 79] width 241 height 22
copy p "M20 - KIMONO SLV - JKT COL"
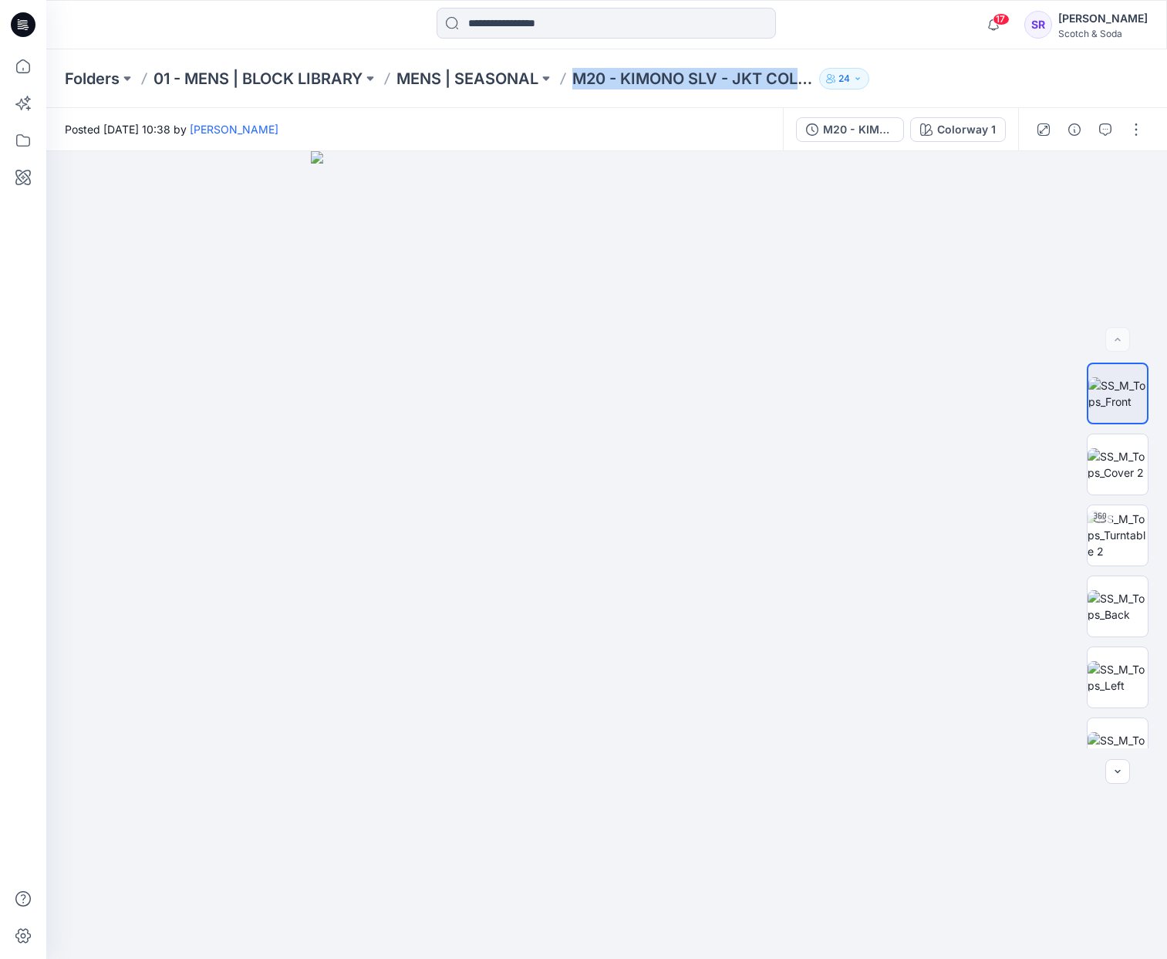
click at [780, 79] on p "M20 - KIMONO SLV - JKT COLLAR - V1-1" at bounding box center [692, 79] width 241 height 22
click at [782, 81] on p "M20 - KIMONO SLV - JKT COLLAR - V1-1" at bounding box center [692, 79] width 241 height 22
drag, startPoint x: 577, startPoint y: 81, endPoint x: 807, endPoint y: 84, distance: 229.9
click at [807, 83] on p "181271 - M21 - RELAXED - CAMP - 2-1" at bounding box center [692, 79] width 241 height 22
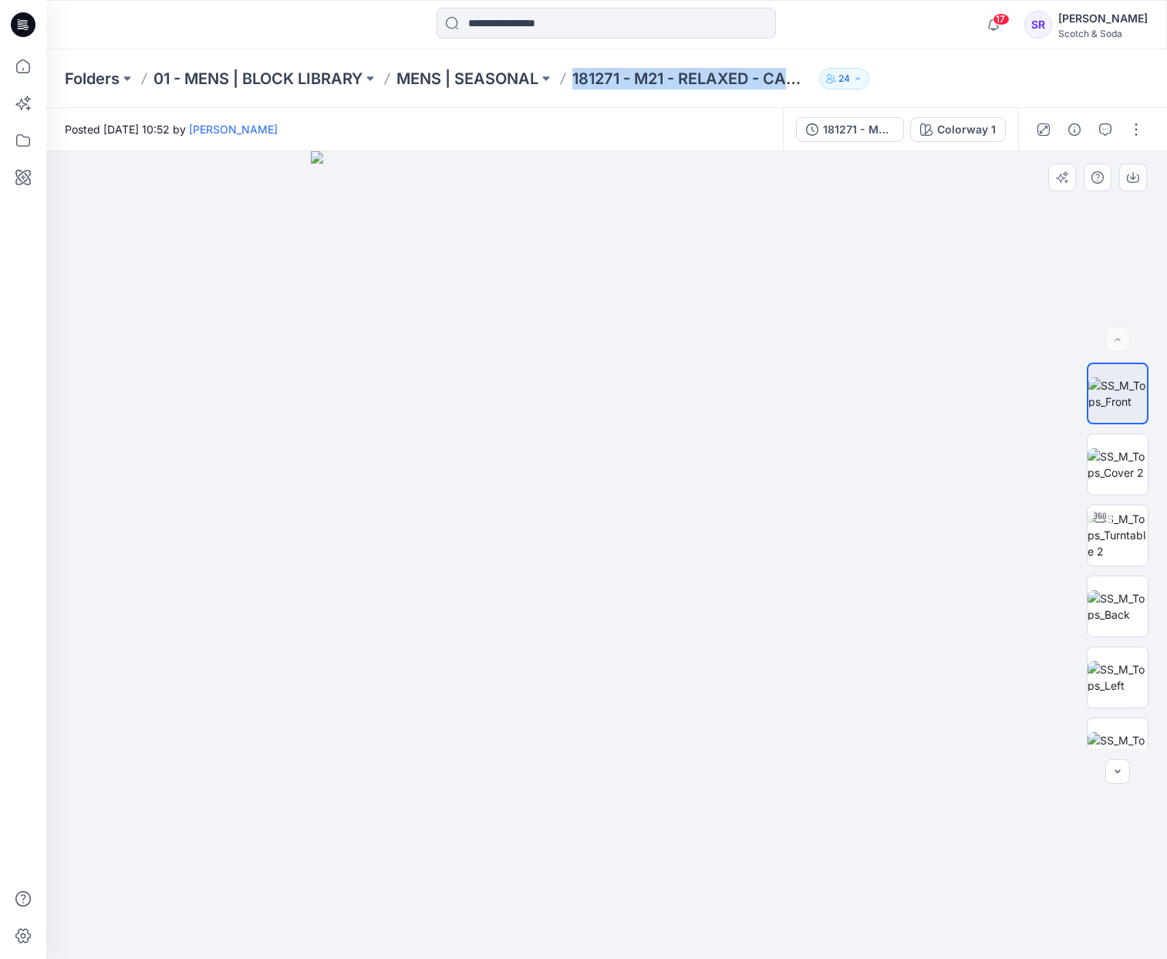
copy p "181271 - M21 - RELAXED - CAM"
